Goal: Transaction & Acquisition: Purchase product/service

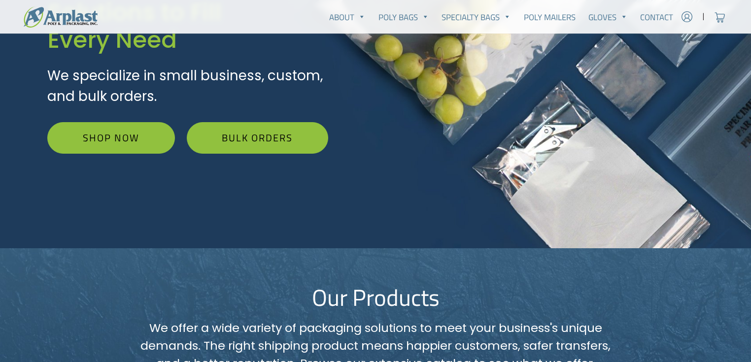
scroll to position [263, 0]
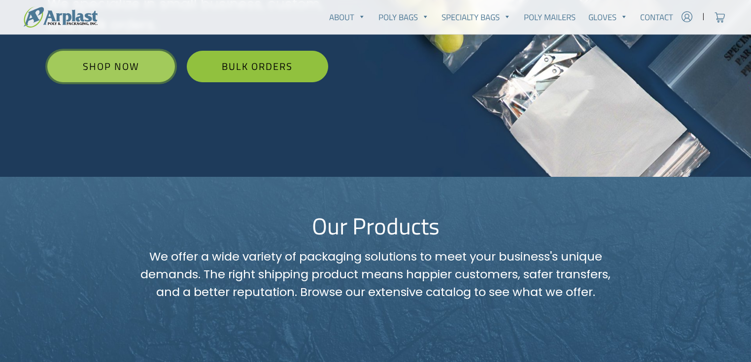
click at [112, 70] on link "Shop Now" at bounding box center [111, 67] width 128 height 32
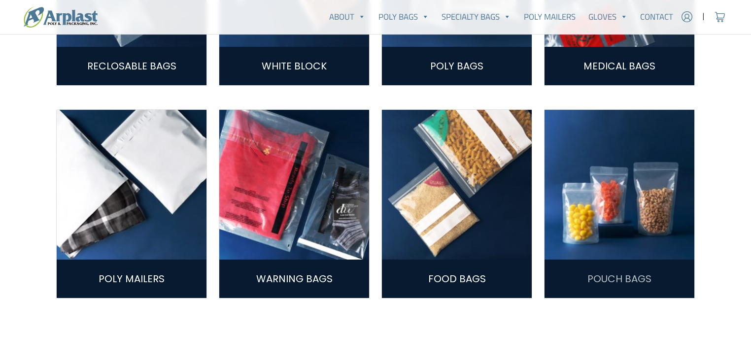
scroll to position [496, 0]
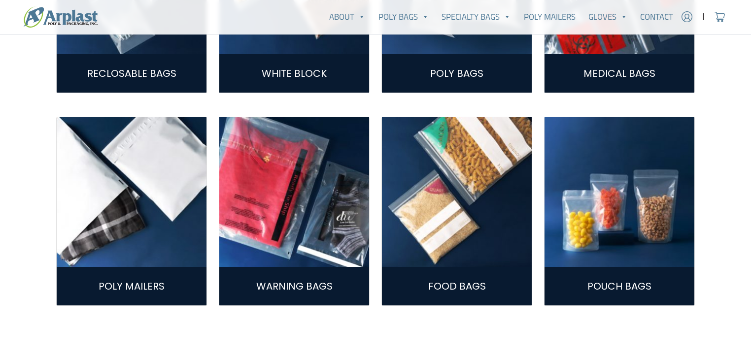
click at [635, 193] on img at bounding box center [620, 192] width 150 height 150
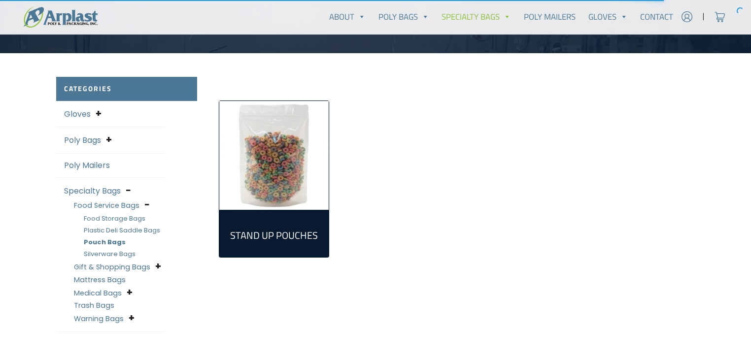
scroll to position [263, 0]
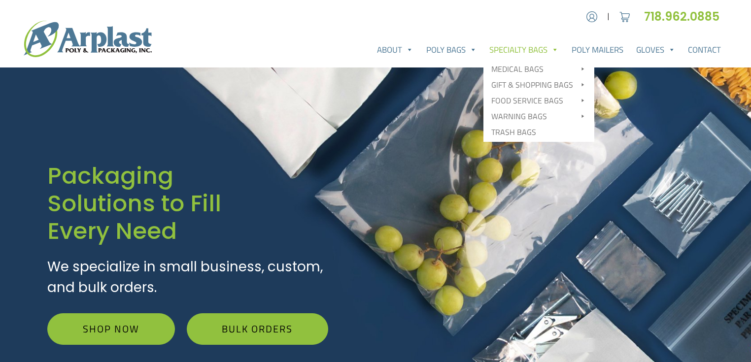
click at [520, 47] on link "Specialty Bags" at bounding box center [524, 50] width 82 height 20
